Goal: Task Accomplishment & Management: Use online tool/utility

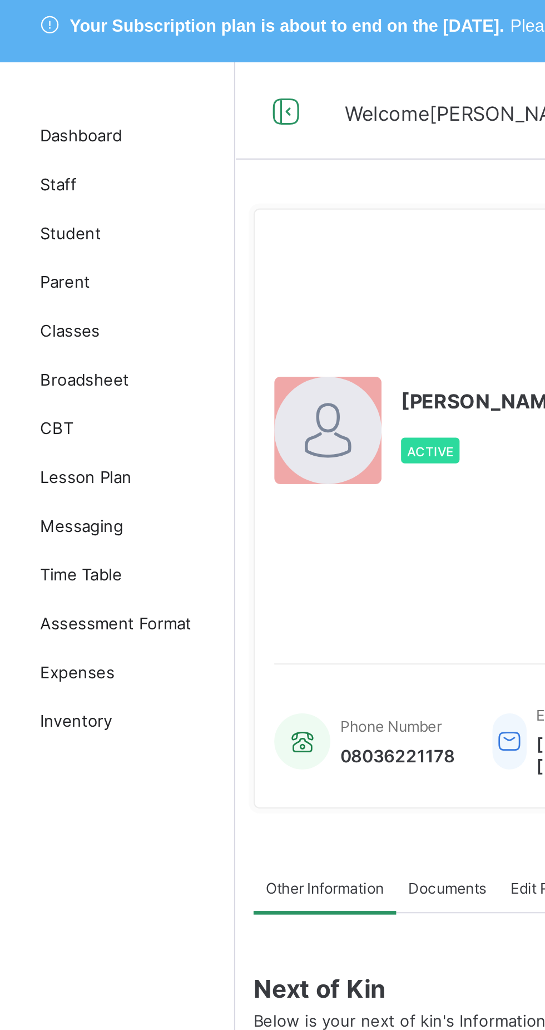
click at [69, 159] on span "Classes" at bounding box center [88, 155] width 89 height 9
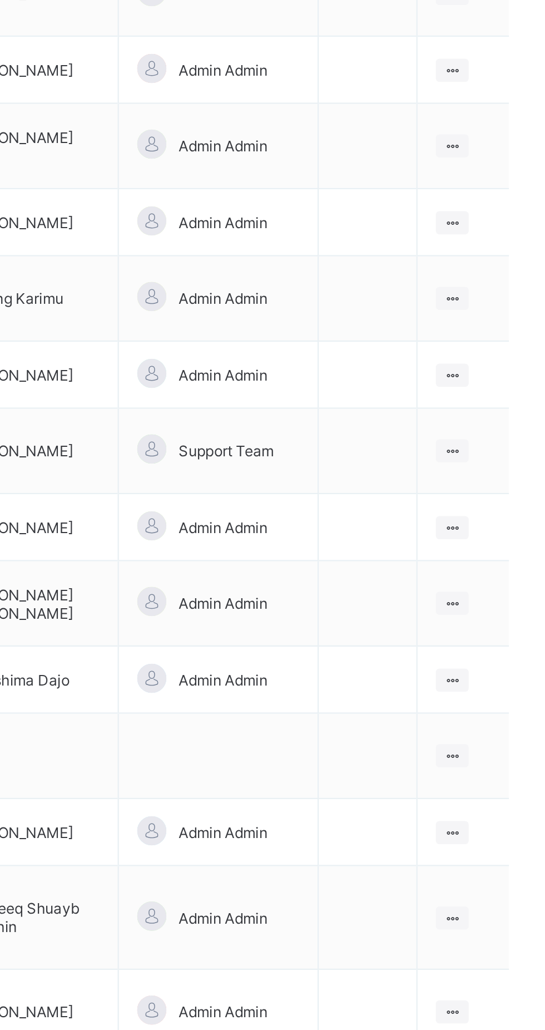
click at [497, 878] on icon at bounding box center [498, 882] width 9 height 8
click at [0, 0] on div "View Class" at bounding box center [0, 0] width 0 height 0
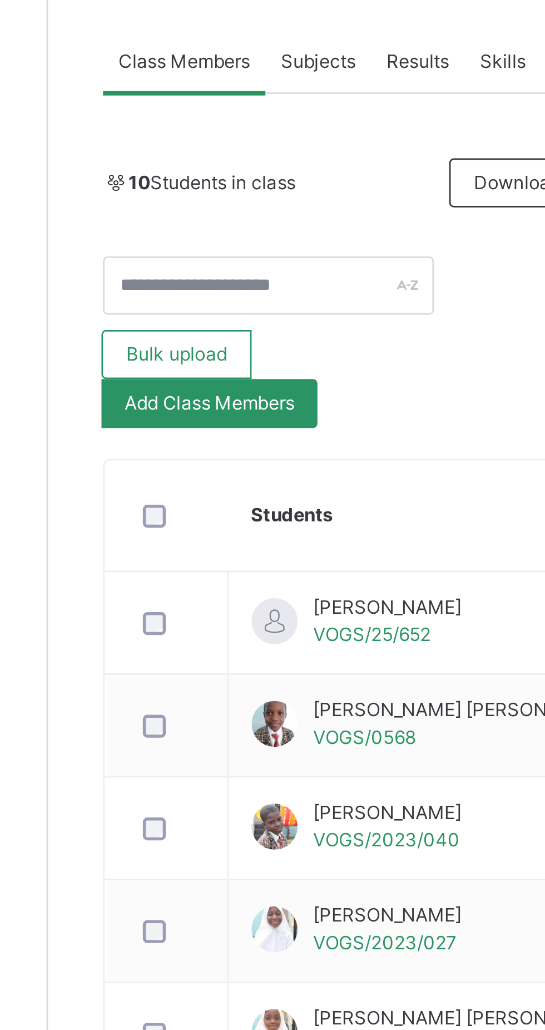
click at [233, 287] on span "Subjects" at bounding box center [231, 285] width 27 height 10
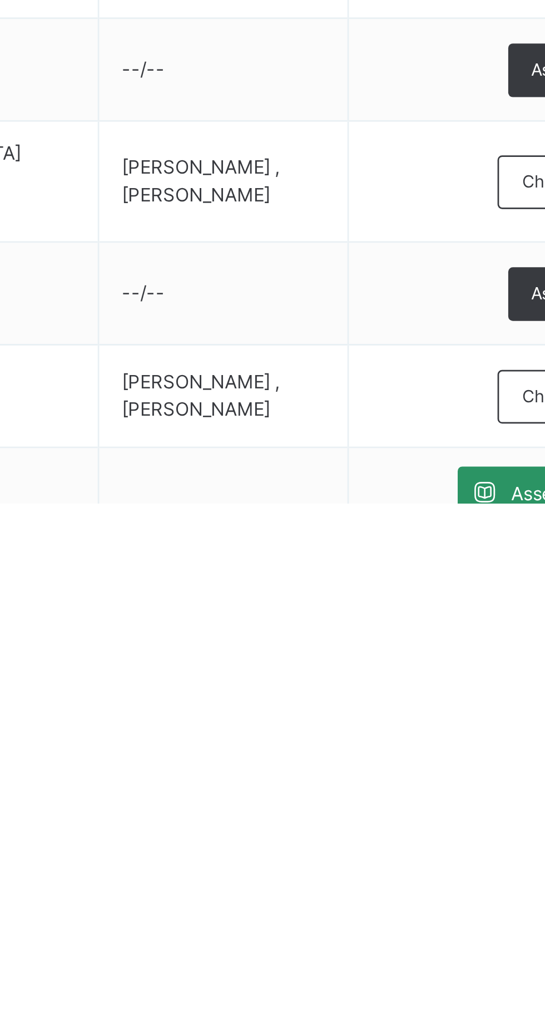
scroll to position [273, 0]
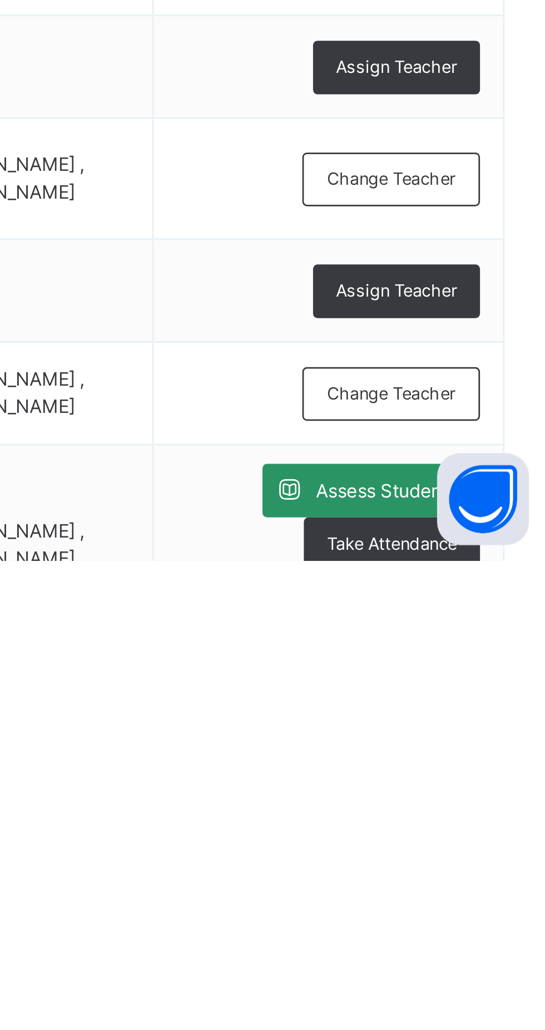
click at [482, 1008] on span "Assess Students" at bounding box center [482, 1005] width 51 height 10
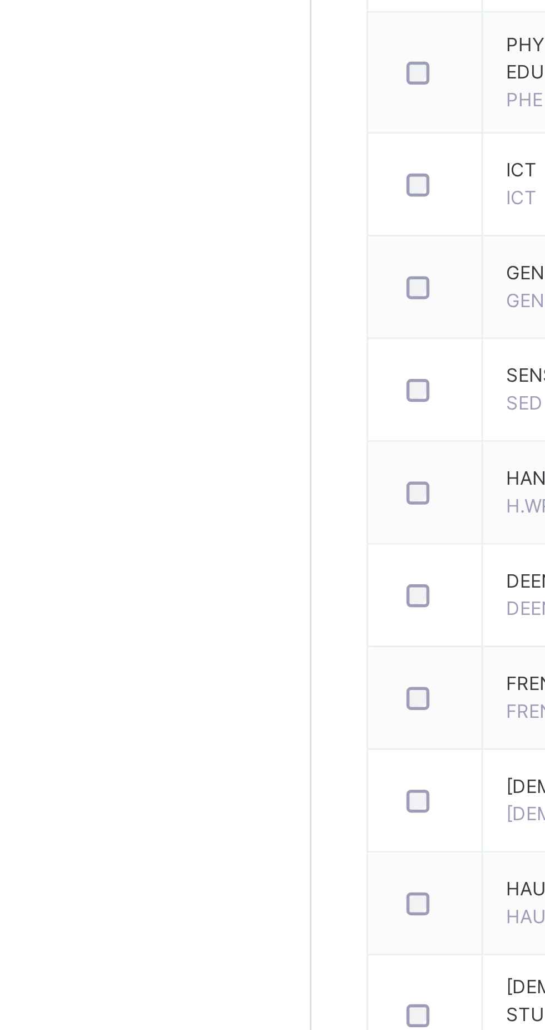
scroll to position [234, 0]
